Goal: Task Accomplishment & Management: Manage account settings

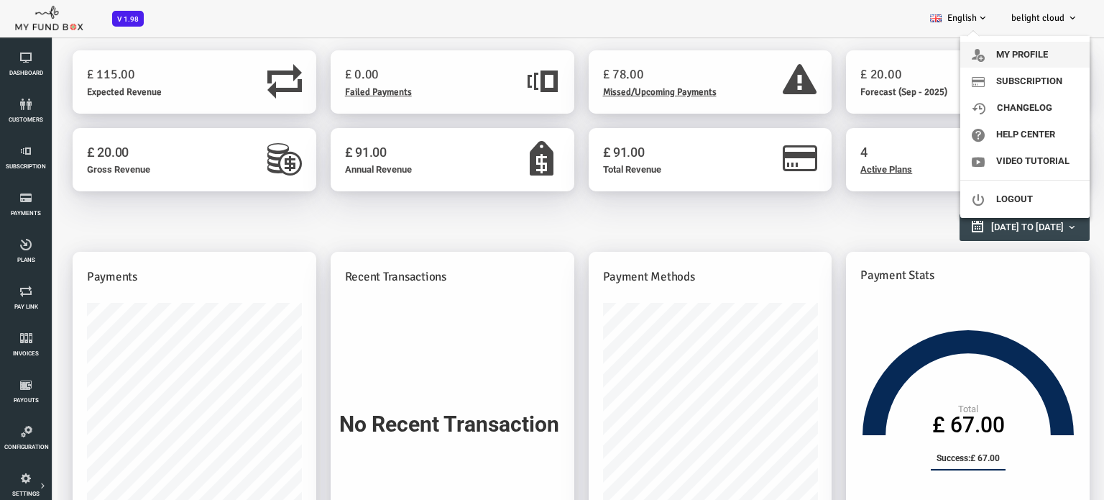
click at [1035, 47] on link "My profile" at bounding box center [1025, 55] width 129 height 26
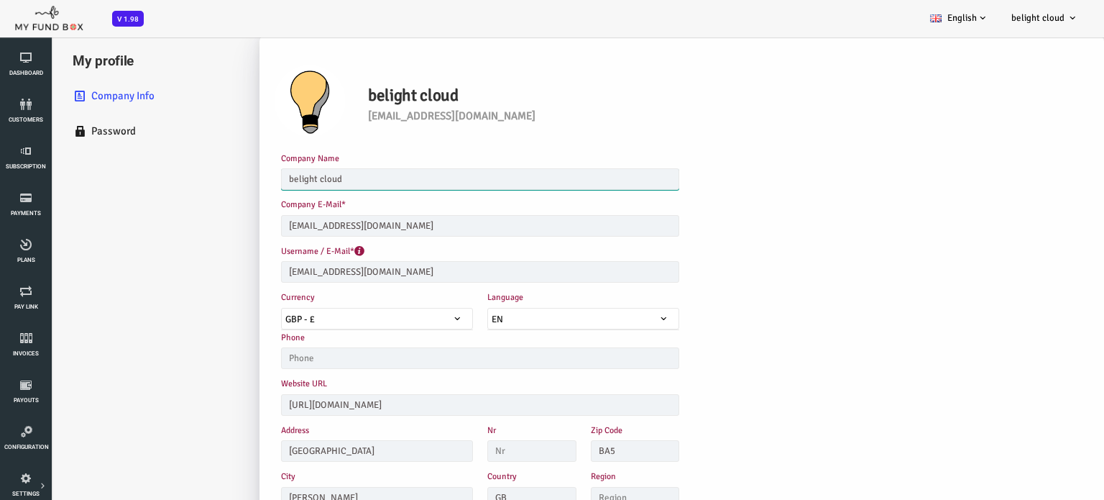
drag, startPoint x: 331, startPoint y: 179, endPoint x: 239, endPoint y: 183, distance: 92.8
click at [239, 183] on input "belight cloud" at bounding box center [436, 179] width 398 height 22
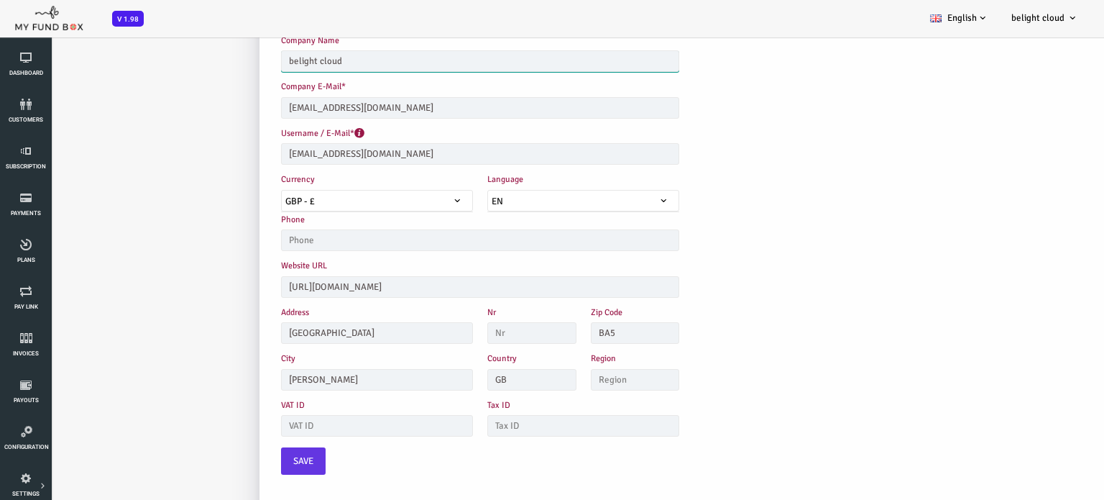
scroll to position [144, 0]
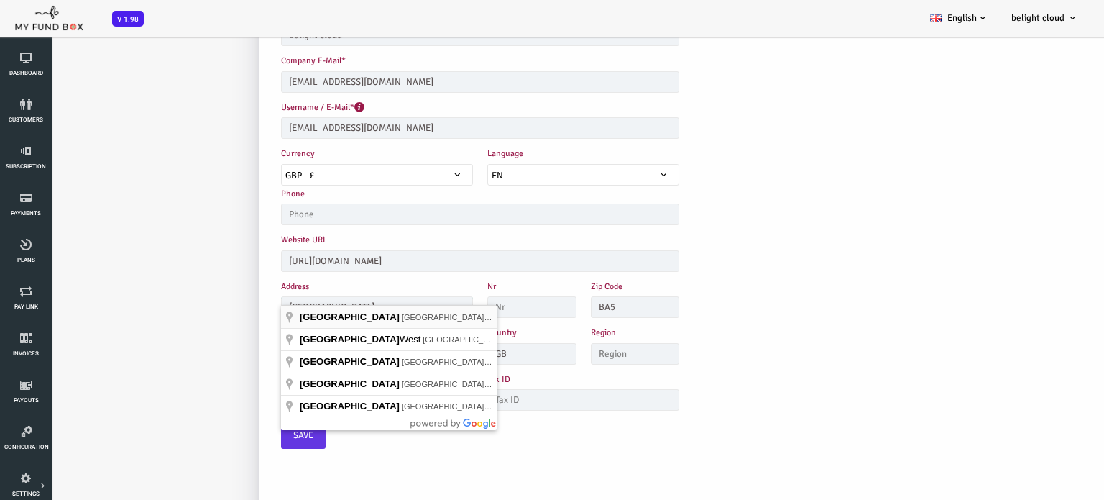
drag, startPoint x: 326, startPoint y: 305, endPoint x: 242, endPoint y: 306, distance: 84.9
click at [242, 306] on body "Subscriber not found Beneficiary Not Found Partner Not Found!!!! Please Fill ou…" at bounding box center [530, 362] width 1060 height 955
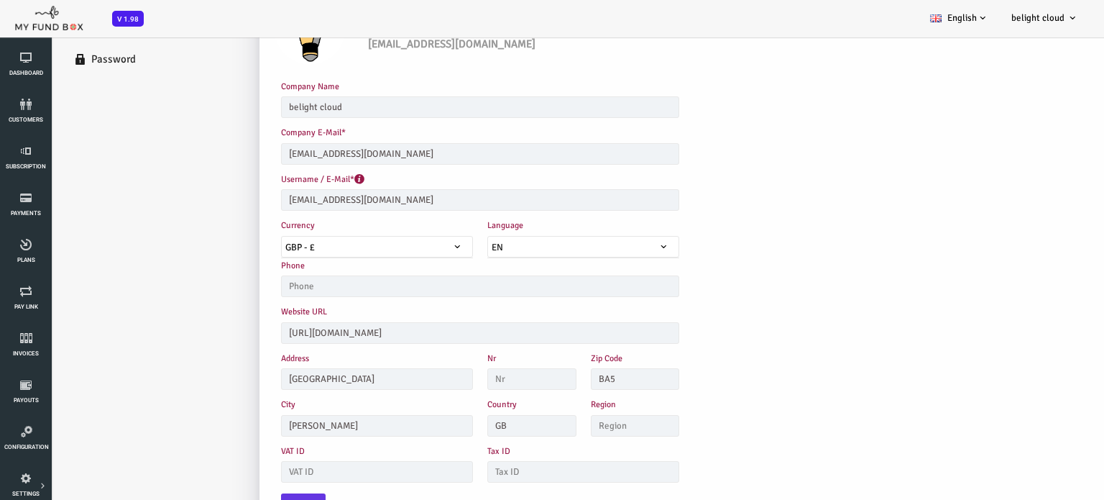
click at [138, 363] on ul "My profile Company Info Password" at bounding box center [108, 437] width 216 height 949
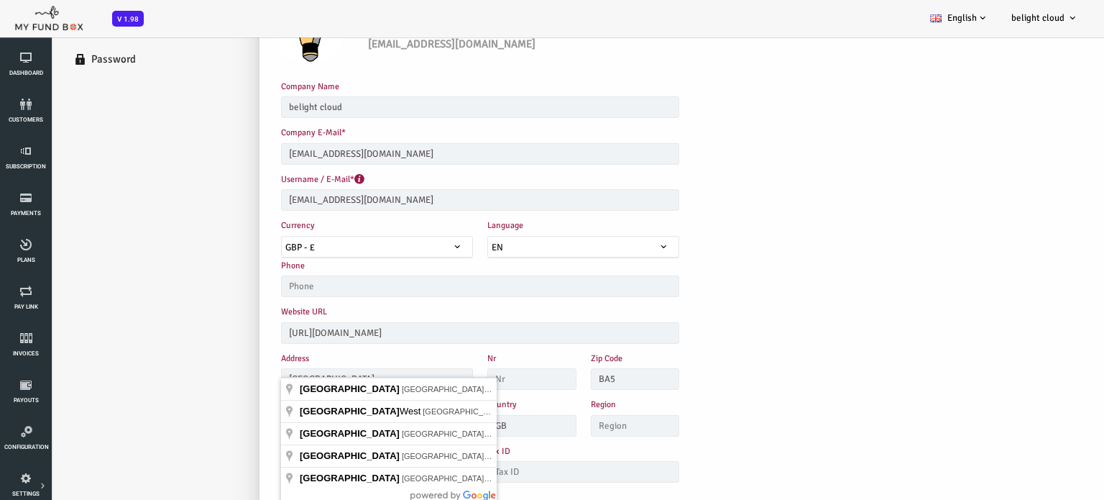
drag, startPoint x: 344, startPoint y: 377, endPoint x: 239, endPoint y: 366, distance: 106.3
click at [239, 368] on input "[GEOGRAPHIC_DATA]" at bounding box center [333, 379] width 192 height 22
click at [198, 395] on ul "My profile Company Info Password" at bounding box center [108, 437] width 216 height 949
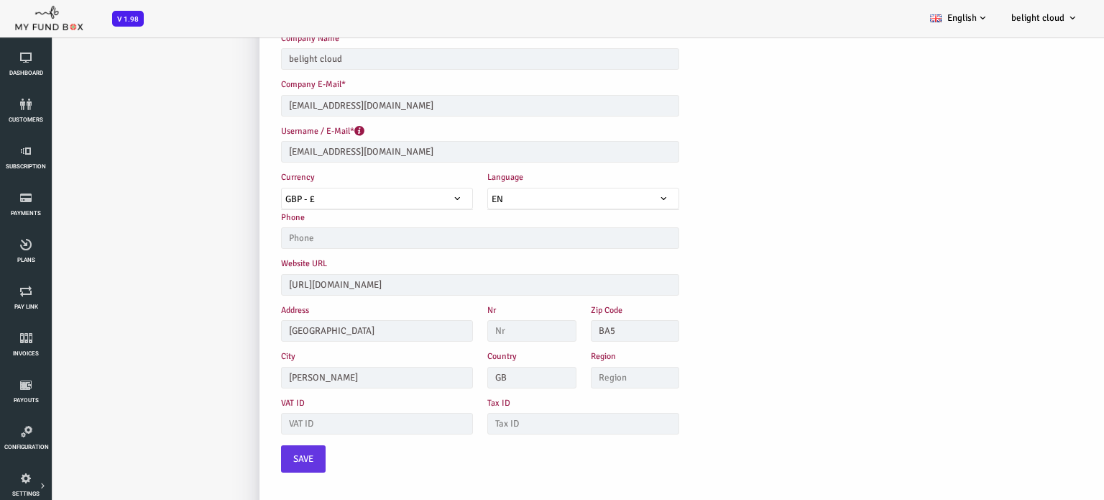
scroll to position [144, 0]
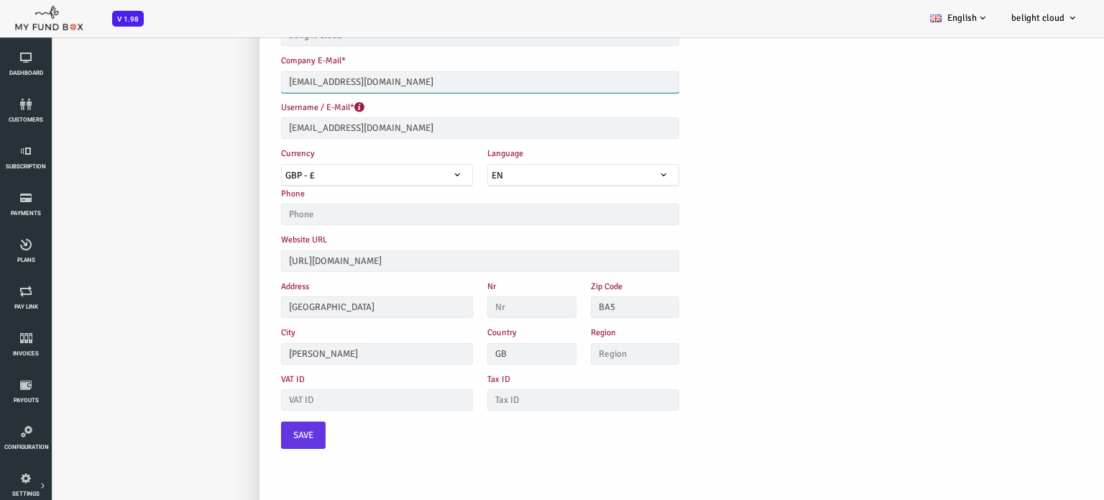
drag, startPoint x: 352, startPoint y: 81, endPoint x: 236, endPoint y: 85, distance: 116.5
click at [236, 85] on div "Company E-Mail* [EMAIL_ADDRESS][DOMAIN_NAME] Please enter valid E-mail" at bounding box center [436, 76] width 413 height 46
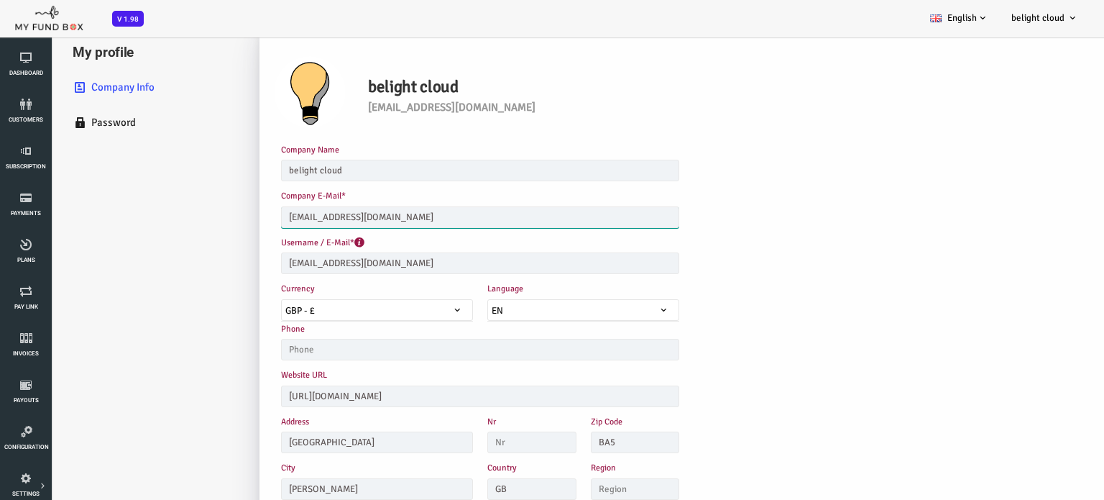
scroll to position [0, 0]
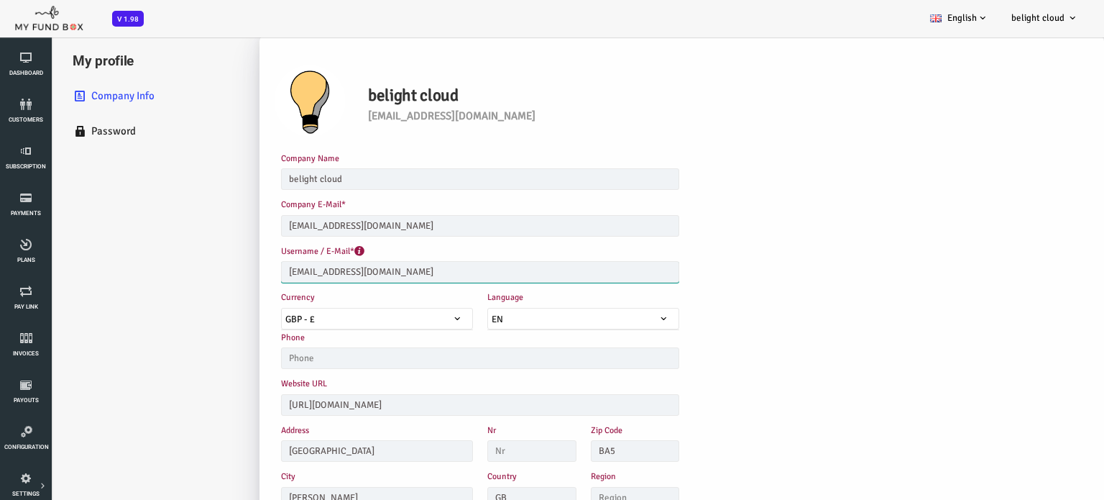
drag, startPoint x: 328, startPoint y: 274, endPoint x: 243, endPoint y: 270, distance: 84.9
click at [243, 270] on input "[EMAIL_ADDRESS][DOMAIN_NAME]" at bounding box center [436, 272] width 398 height 22
